Goal: Information Seeking & Learning: Learn about a topic

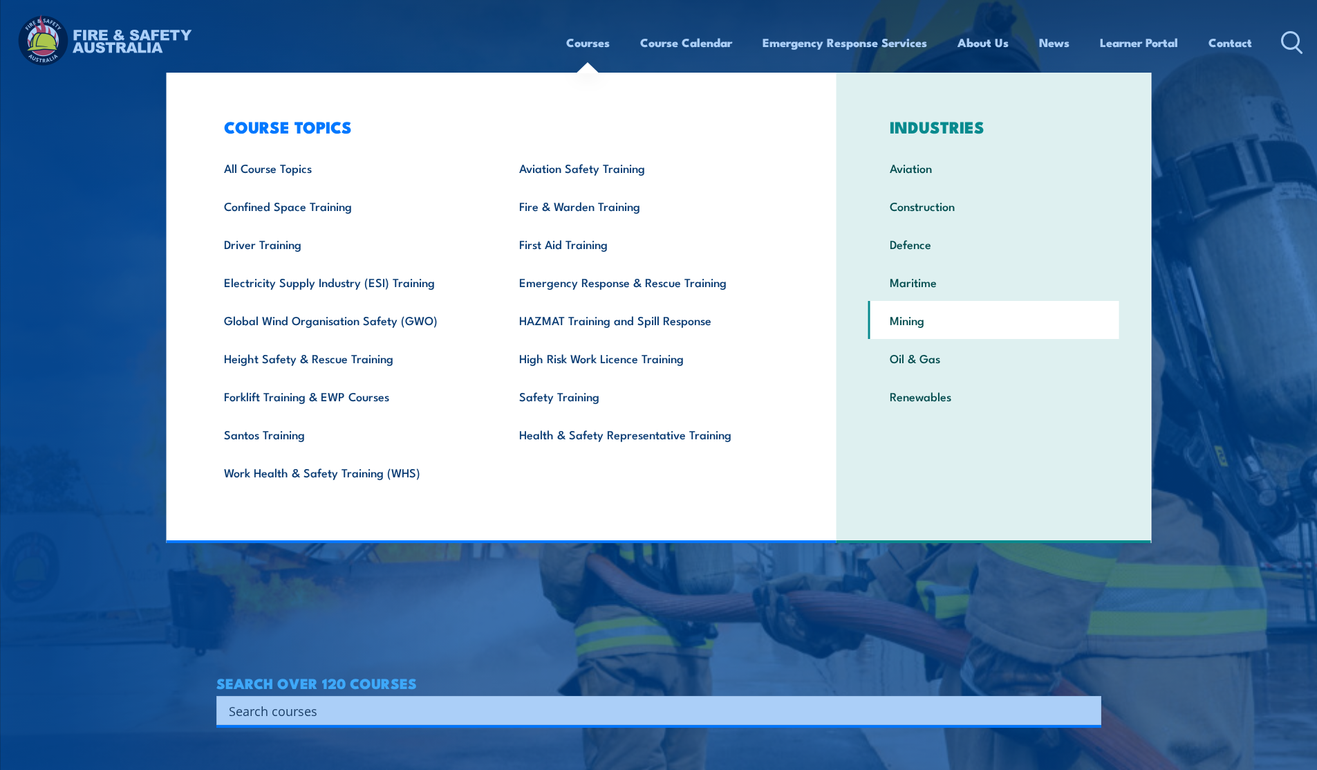
click at [919, 325] on link "Mining" at bounding box center [993, 320] width 251 height 38
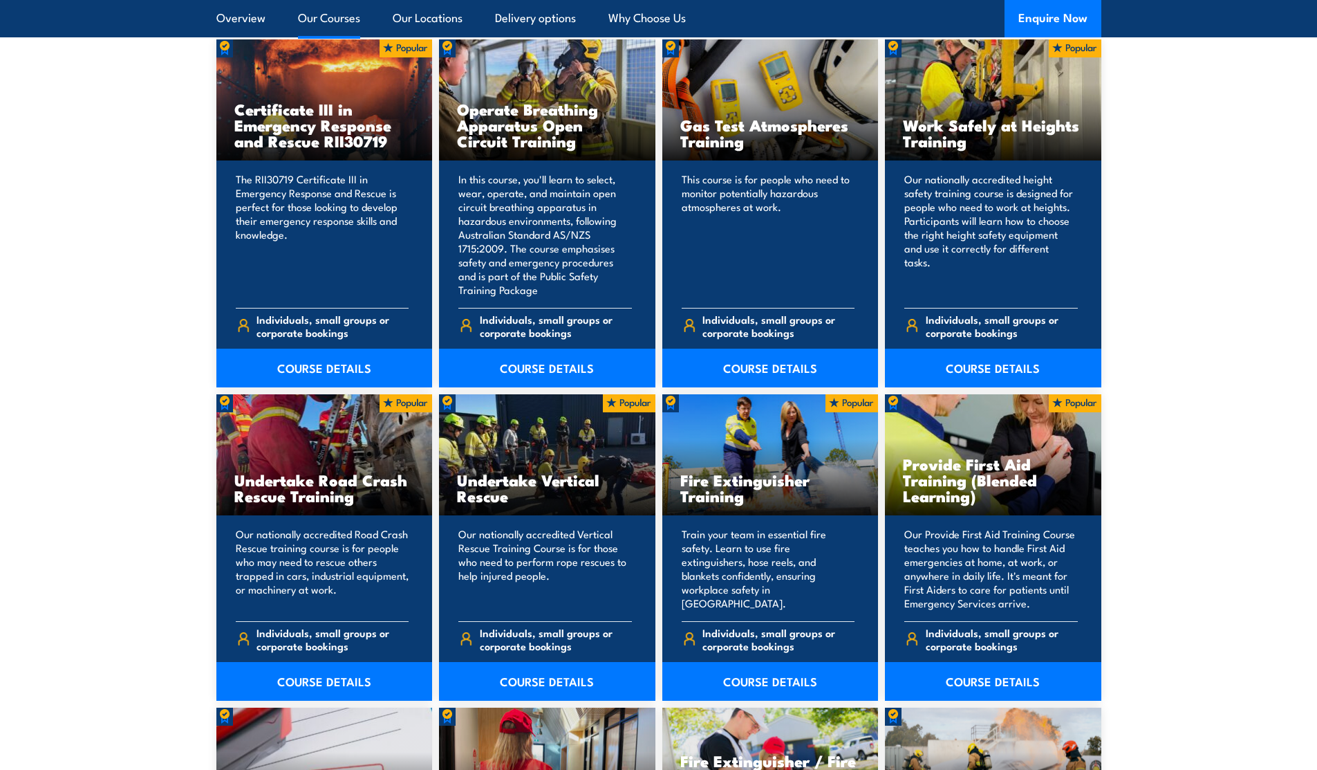
scroll to position [1044, 0]
click at [308, 364] on link "COURSE DETAILS" at bounding box center [324, 368] width 216 height 39
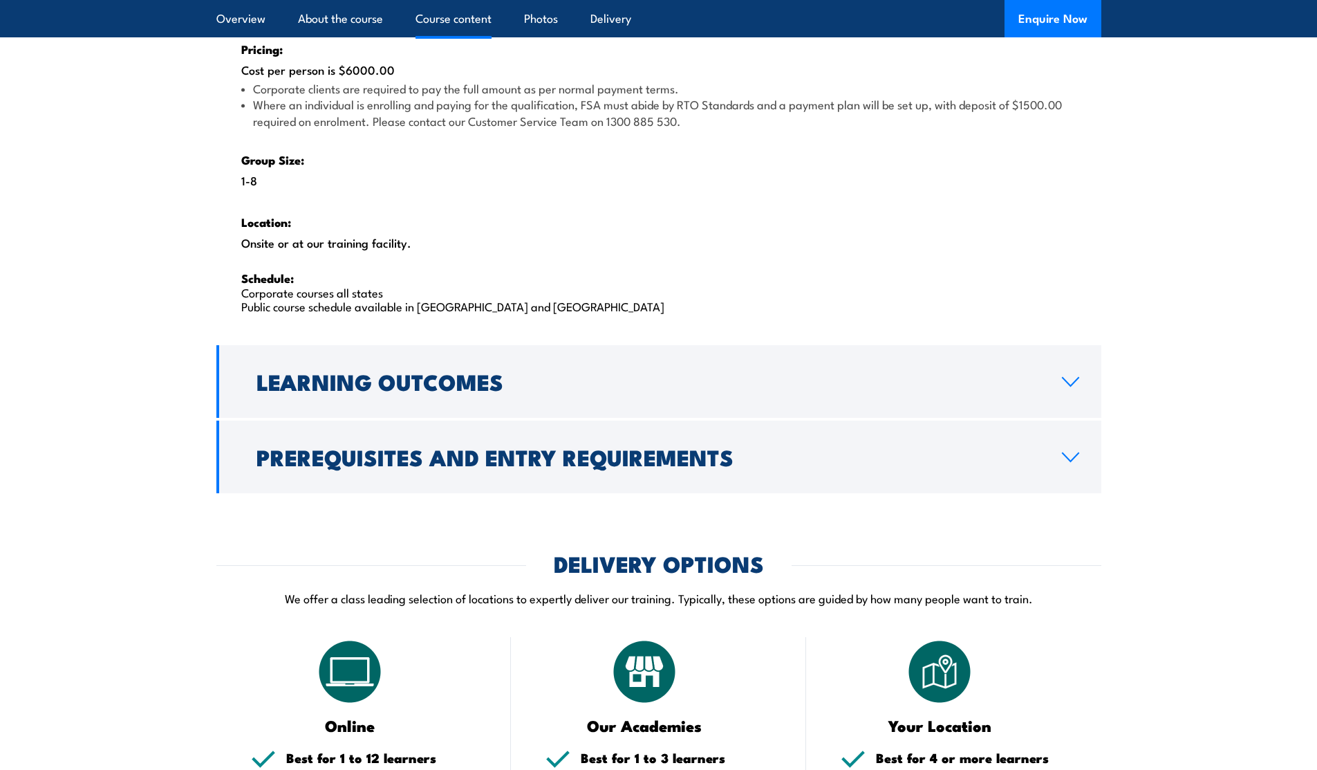
scroll to position [2182, 0]
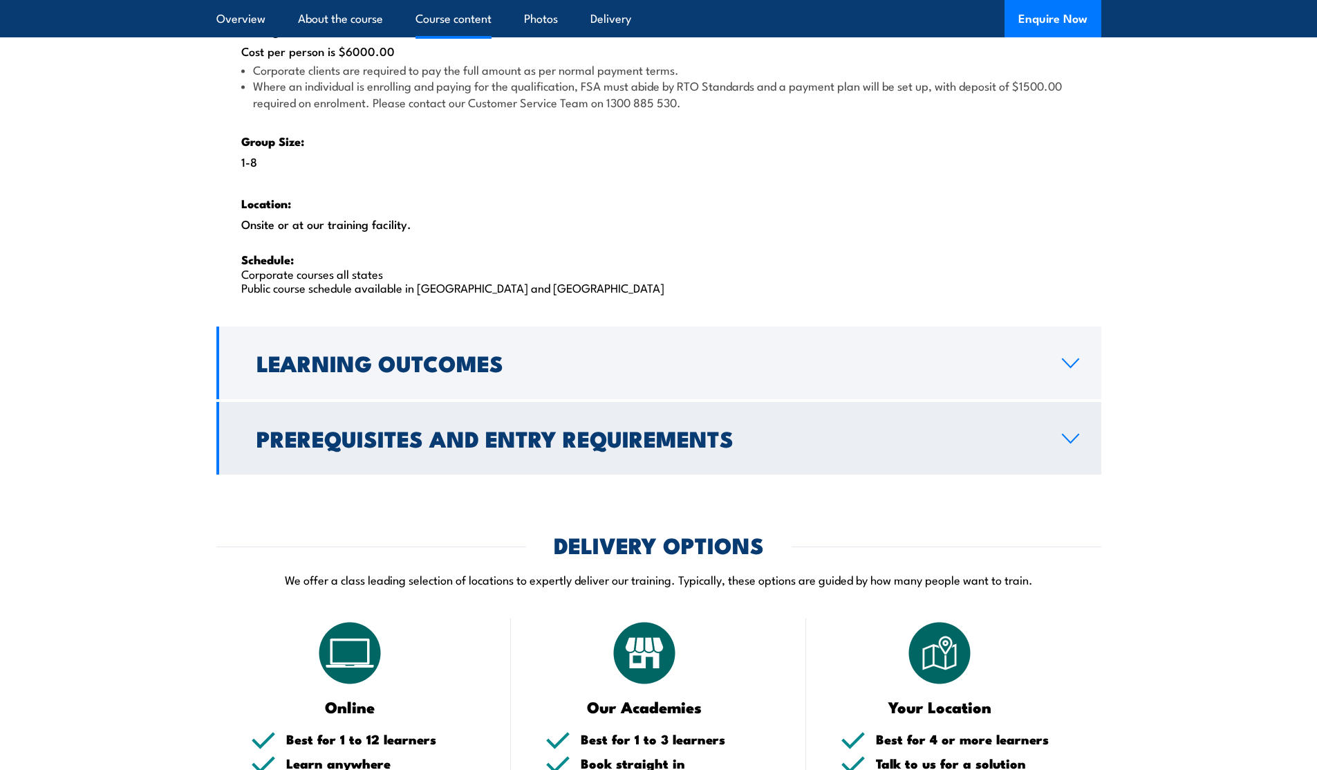
click at [759, 436] on h2 "Prerequisites and Entry Requirements" at bounding box center [648, 437] width 783 height 19
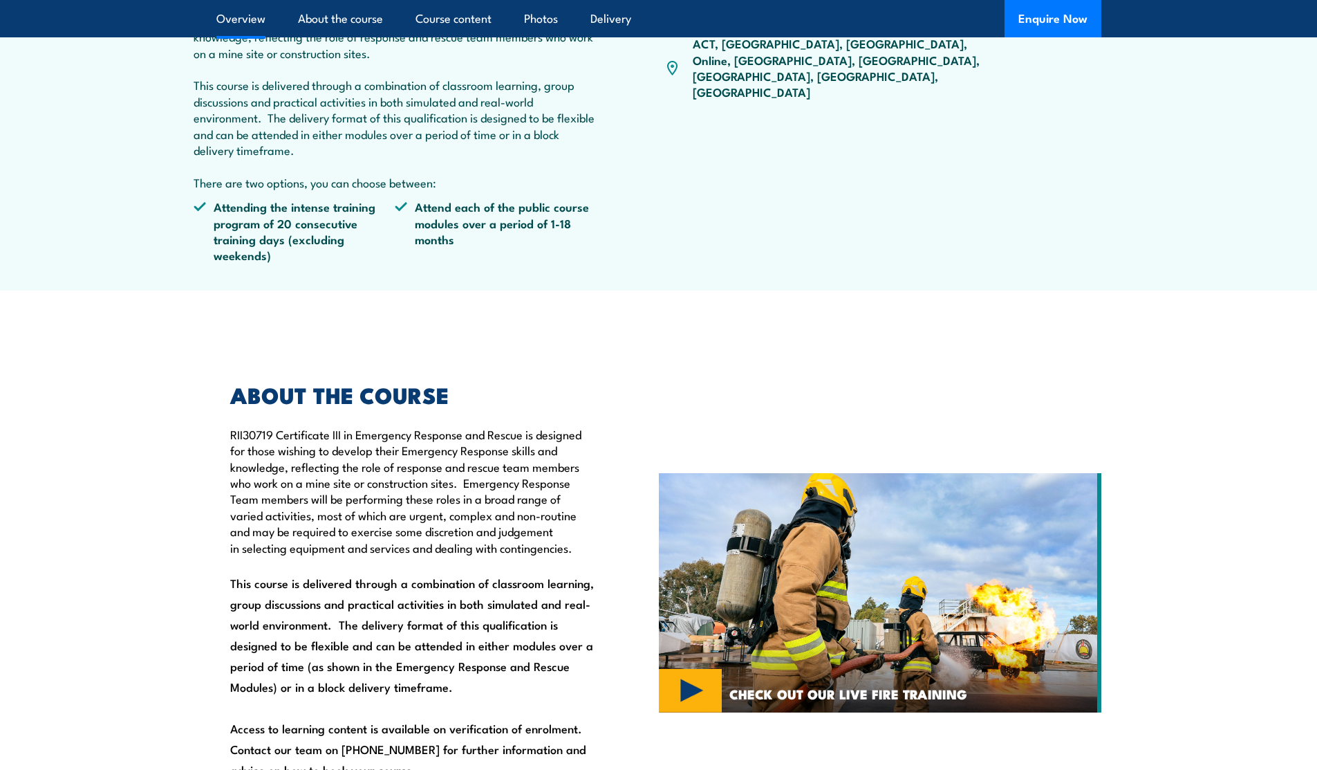
scroll to position [0, 0]
